Goal: Information Seeking & Learning: Learn about a topic

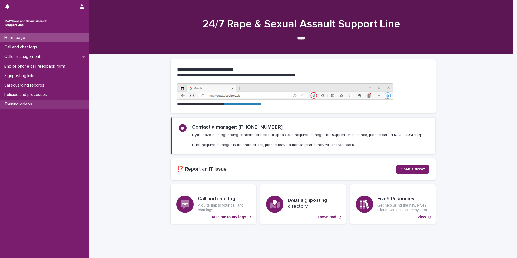
click at [15, 104] on p "Training videos" at bounding box center [19, 104] width 34 height 5
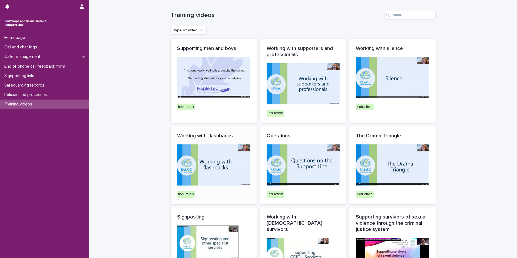
click at [211, 155] on img at bounding box center [213, 164] width 73 height 41
click at [473, 95] on div "Loading... Saving… Loading... Saving… Training videos Type of video Supporting …" at bounding box center [302, 231] width 427 height 463
click at [58, 66] on p "End of phone call feedback form" at bounding box center [35, 66] width 67 height 5
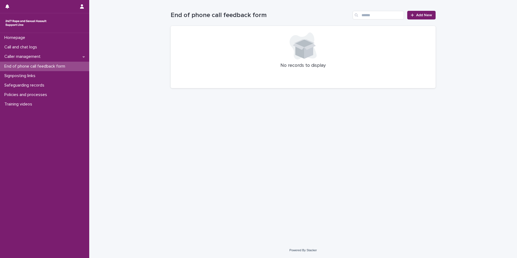
click at [115, 98] on div "Loading... Saving… Loading... Saving… End of phone call feedback form Add New N…" at bounding box center [302, 121] width 427 height 242
click at [27, 104] on p "Training videos" at bounding box center [19, 104] width 34 height 5
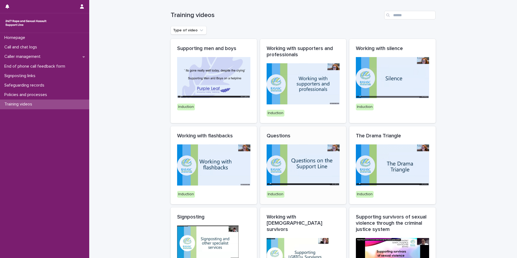
click at [309, 166] on img at bounding box center [302, 164] width 73 height 41
